Goal: Task Accomplishment & Management: Use online tool/utility

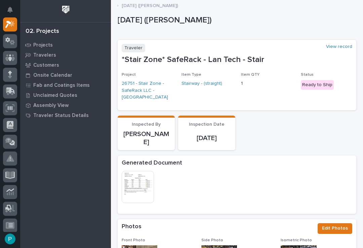
click at [11, 23] on icon at bounding box center [8, 24] width 6 height 7
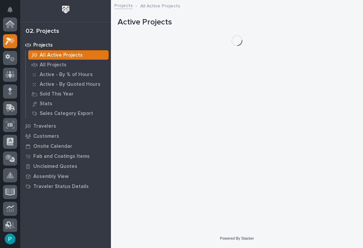
scroll to position [17, 0]
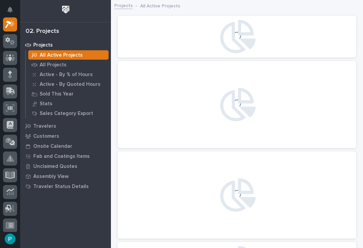
click at [39, 157] on p "Fab and Coatings Items" at bounding box center [61, 157] width 56 height 6
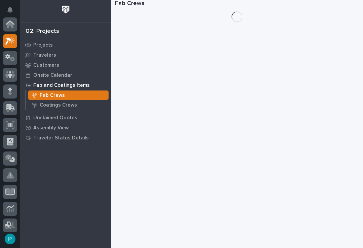
scroll to position [17, 0]
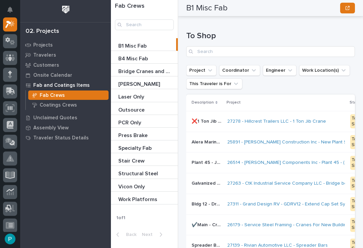
click at [131, 163] on p "Stair Crew" at bounding box center [132, 161] width 28 height 8
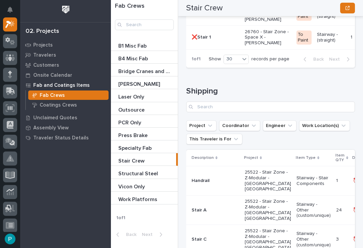
scroll to position [1909, 0]
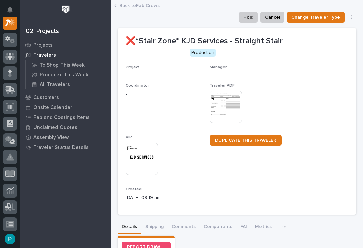
scroll to position [17, 0]
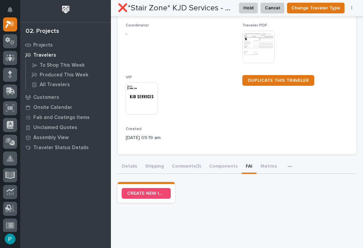
click at [140, 192] on span "CREATE NEW INSPECTION" at bounding box center [146, 193] width 38 height 5
